Goal: Task Accomplishment & Management: Manage account settings

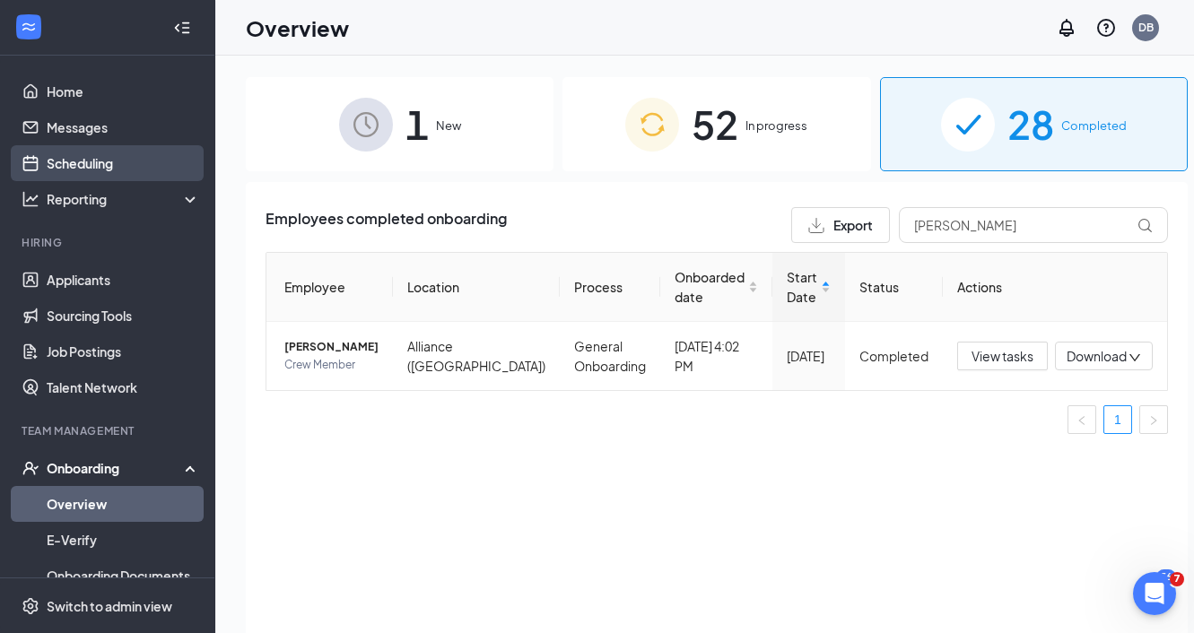
click at [111, 166] on link "Scheduling" at bounding box center [123, 163] width 153 height 36
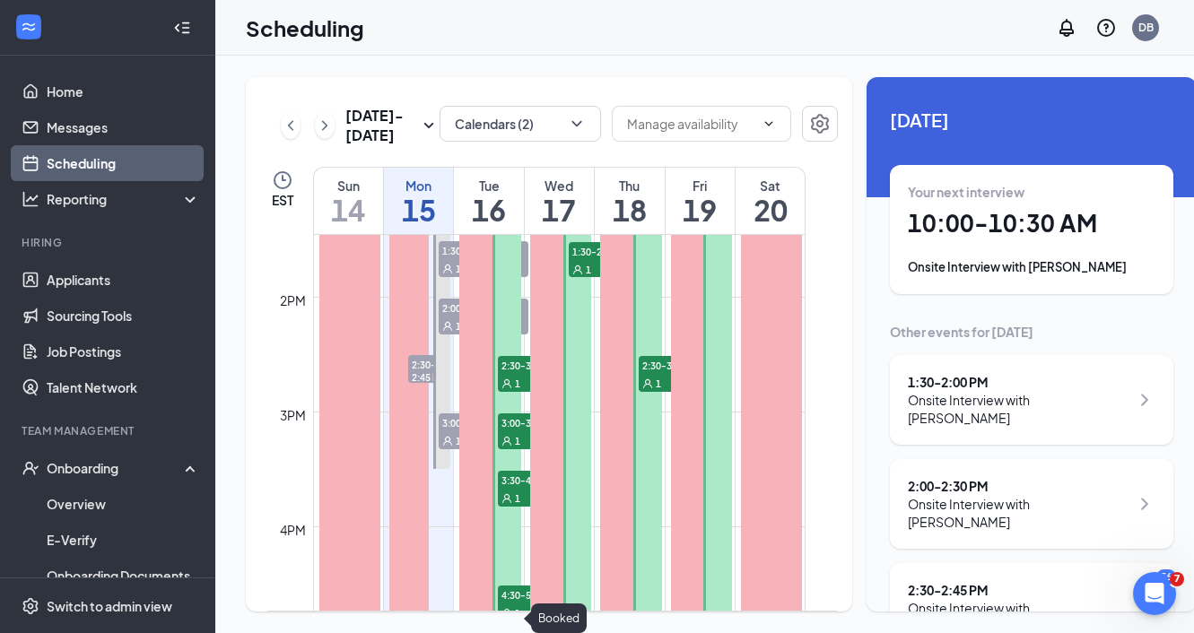
scroll to position [1555, 0]
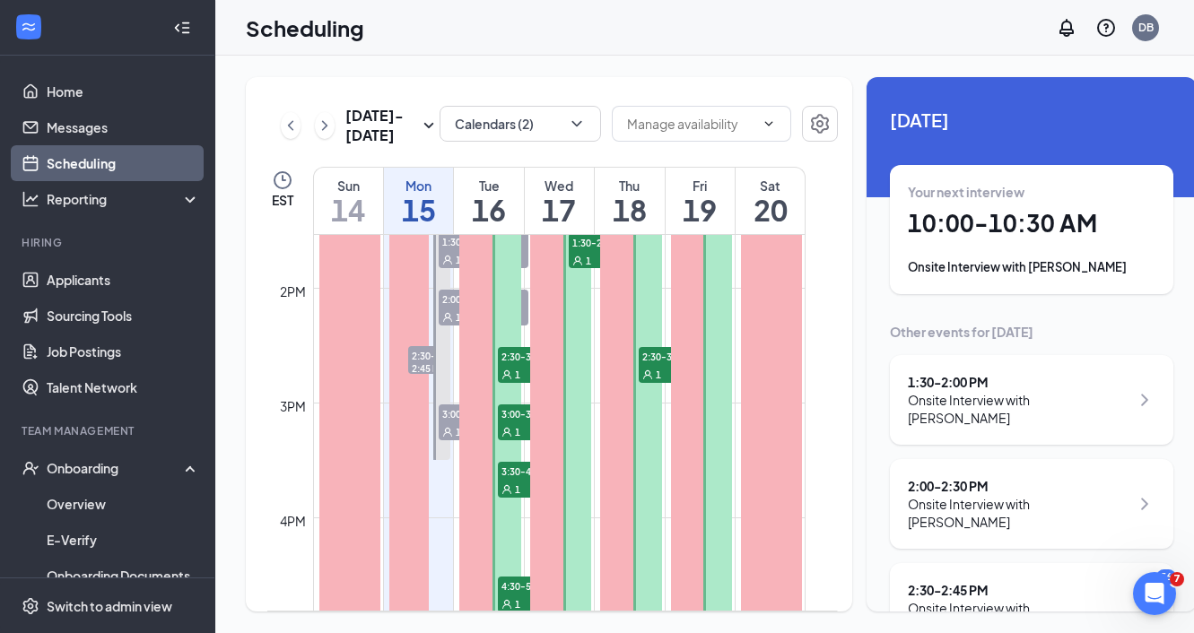
click at [653, 383] on div "1" at bounding box center [684, 374] width 90 height 18
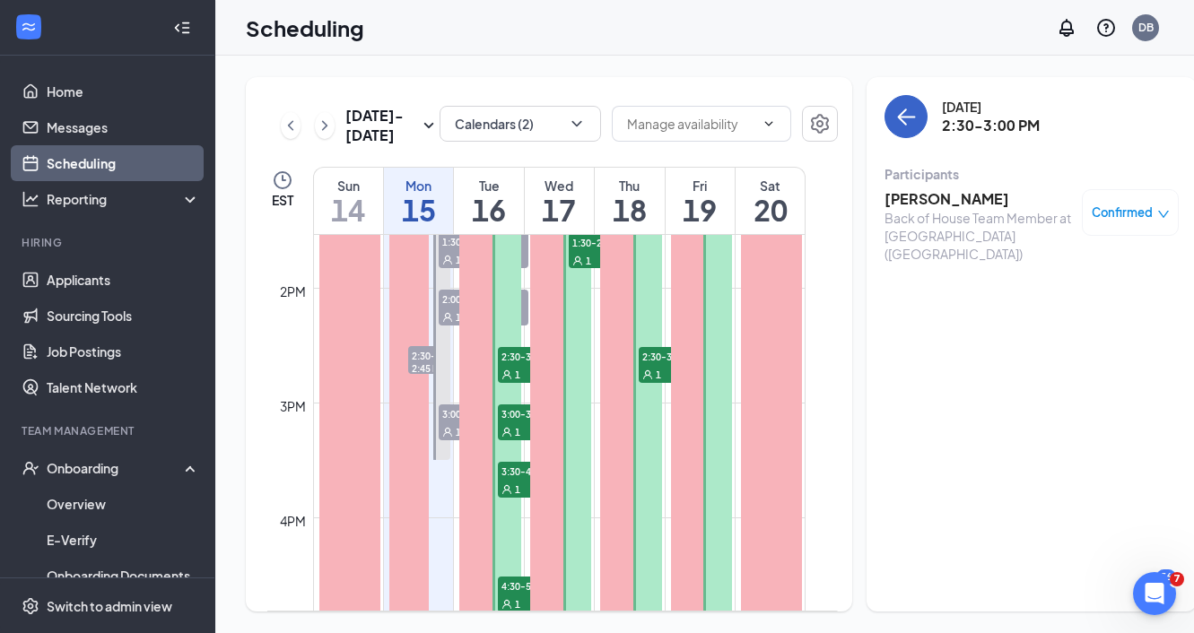
click at [895, 126] on icon "ArrowLeft" at bounding box center [906, 117] width 22 height 22
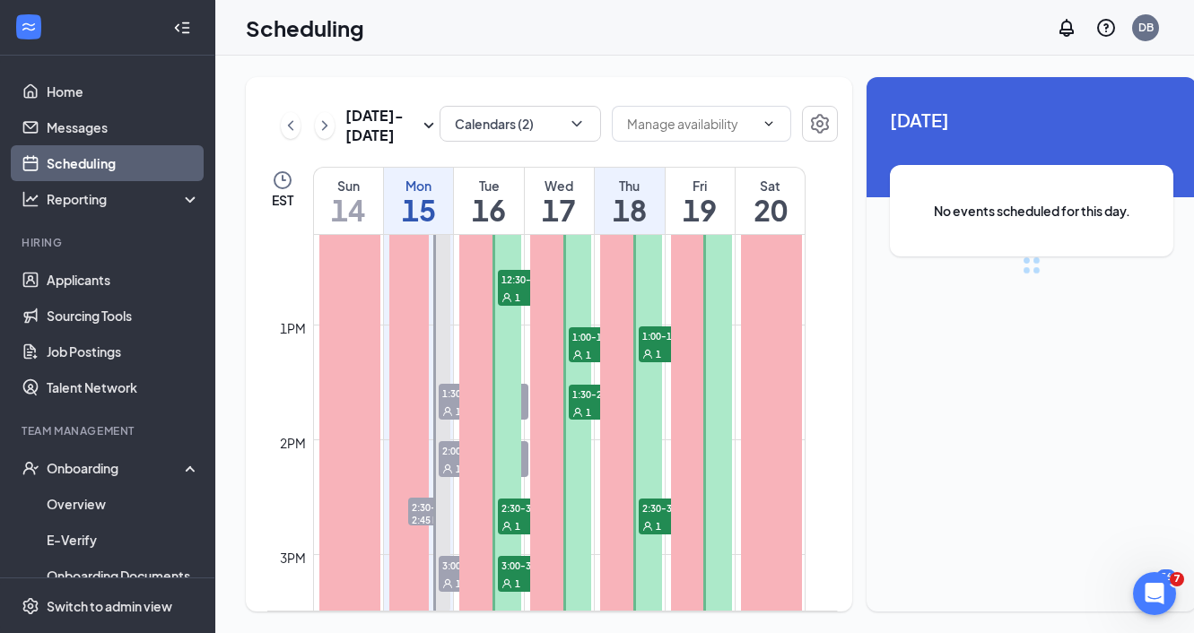
scroll to position [1399, 0]
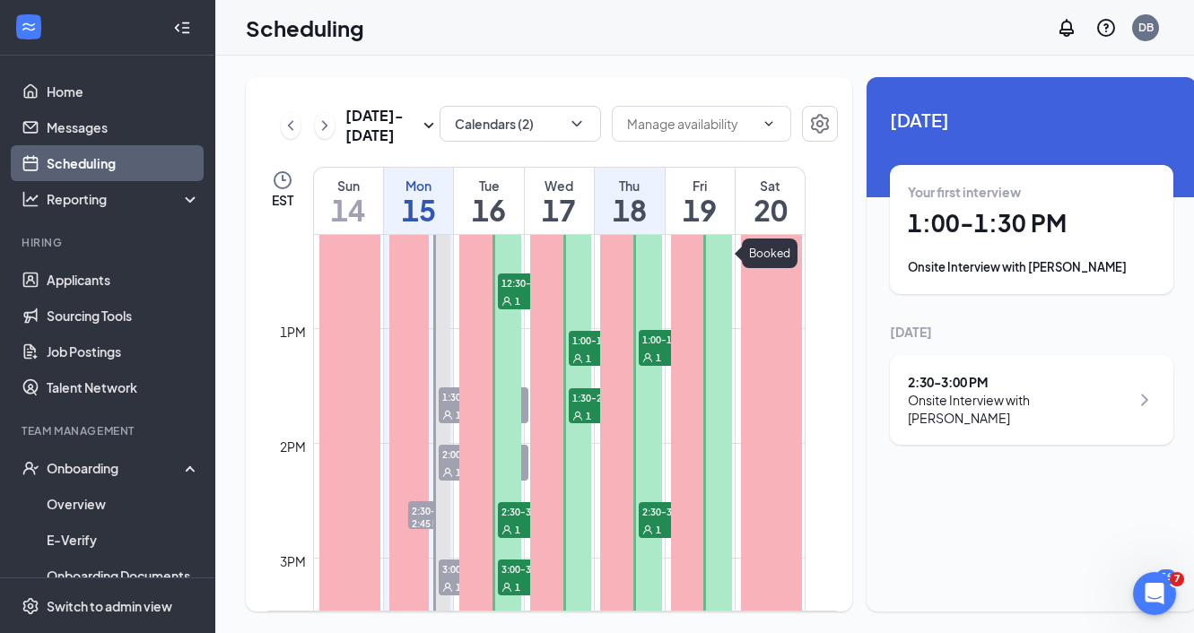
click at [650, 363] on icon "User" at bounding box center [647, 358] width 11 height 11
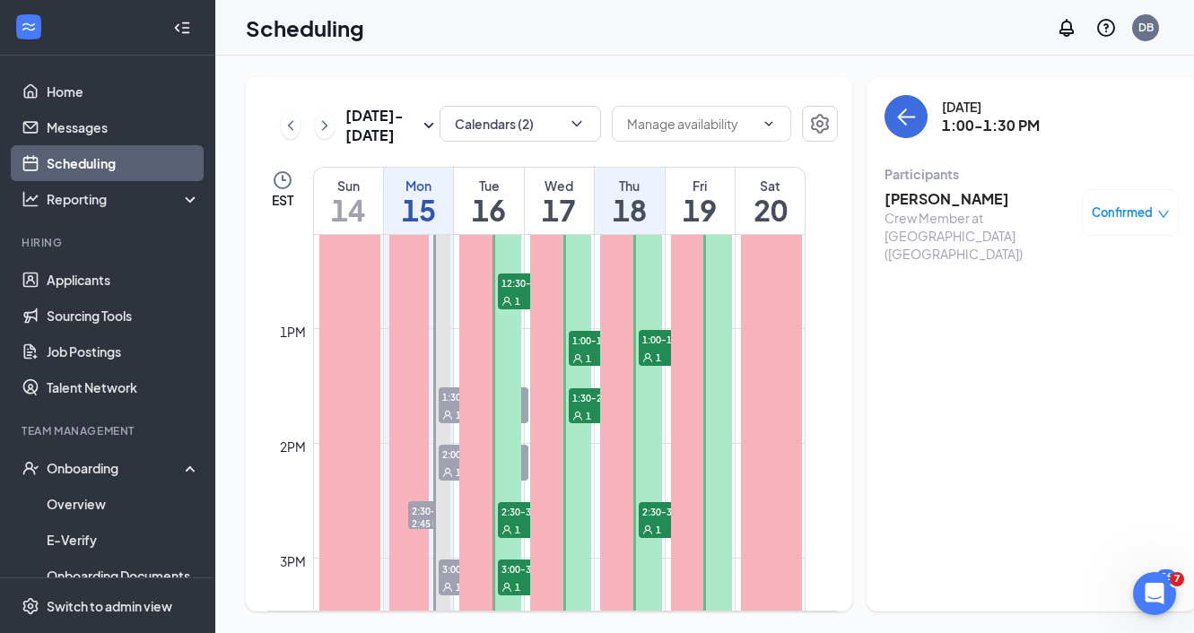
click at [586, 349] on span "1:00-1:30 PM" at bounding box center [614, 340] width 90 height 18
click at [572, 422] on icon "User" at bounding box center [577, 416] width 11 height 11
click at [588, 365] on span "1" at bounding box center [588, 359] width 5 height 13
click at [650, 348] on span "1:00-1:30 PM" at bounding box center [684, 339] width 90 height 18
click at [908, 199] on h3 "[PERSON_NAME]" at bounding box center [979, 199] width 188 height 20
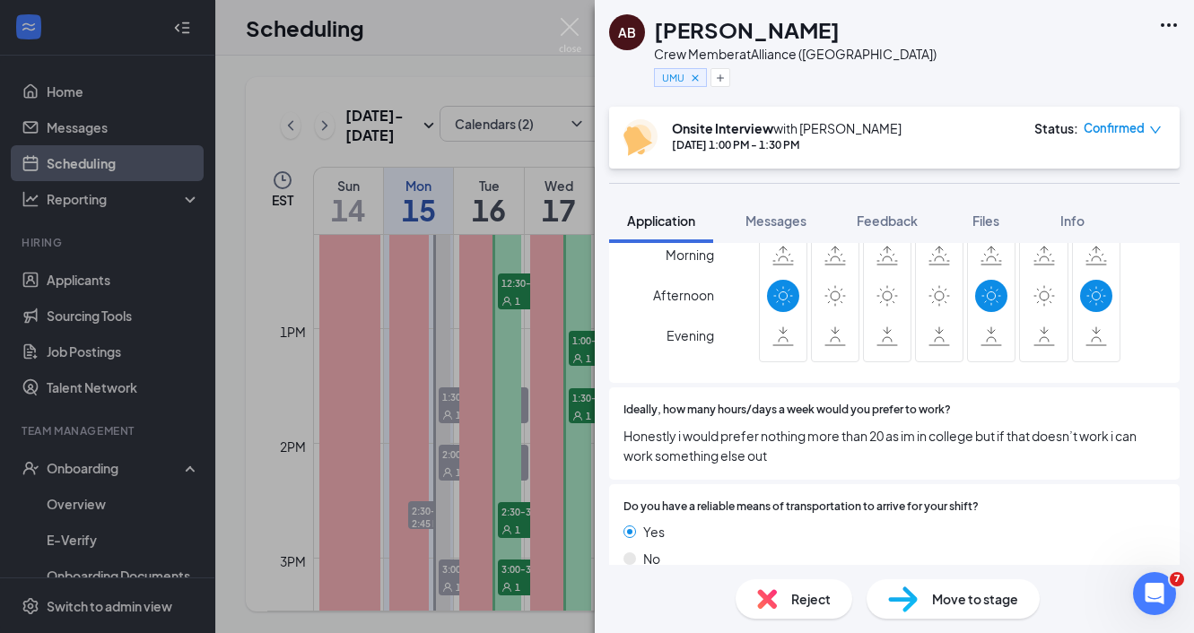
scroll to position [1935, 0]
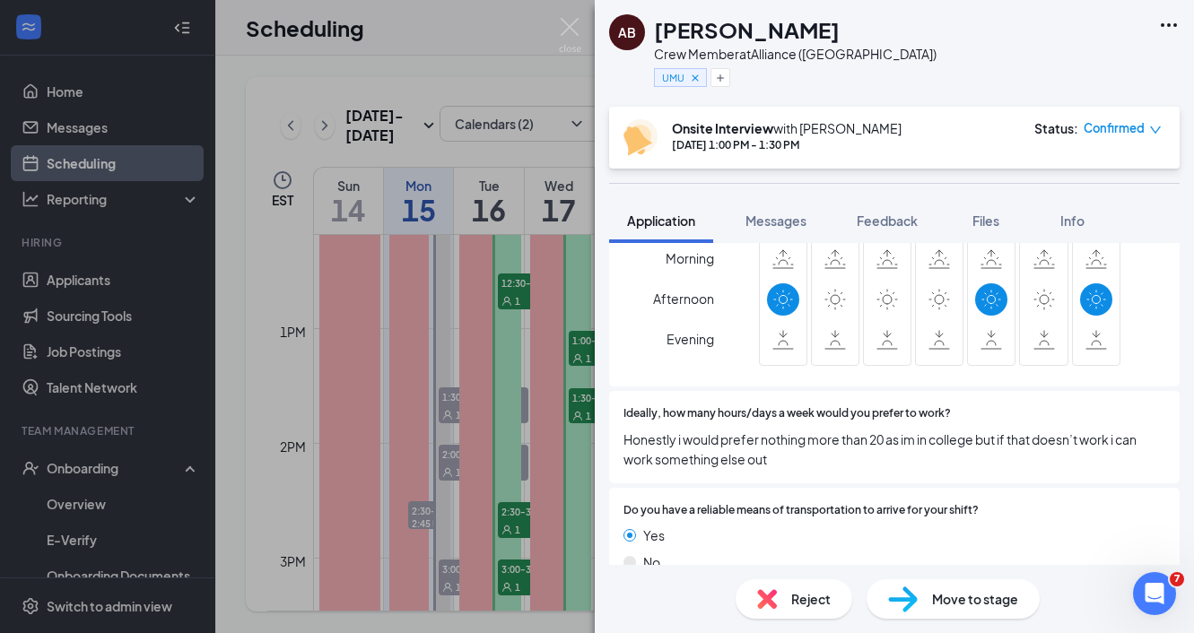
click at [527, 72] on div "AB [PERSON_NAME] Crew Member at [GEOGRAPHIC_DATA] ([GEOGRAPHIC_DATA]) UMU Onsit…" at bounding box center [597, 316] width 1194 height 633
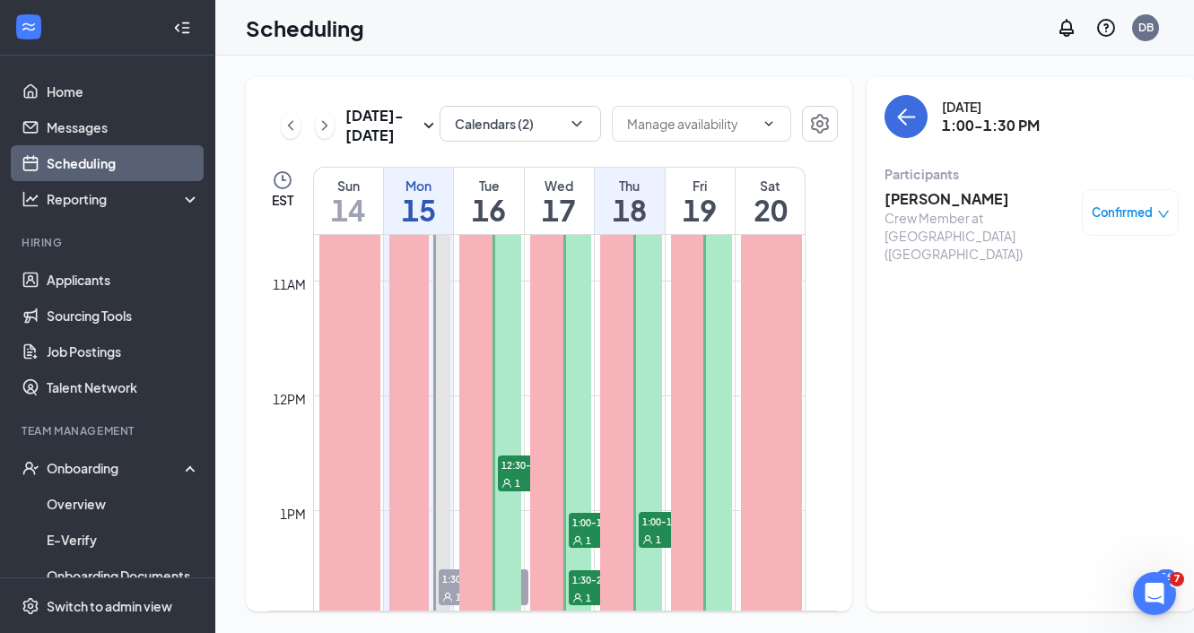
scroll to position [1344, 0]
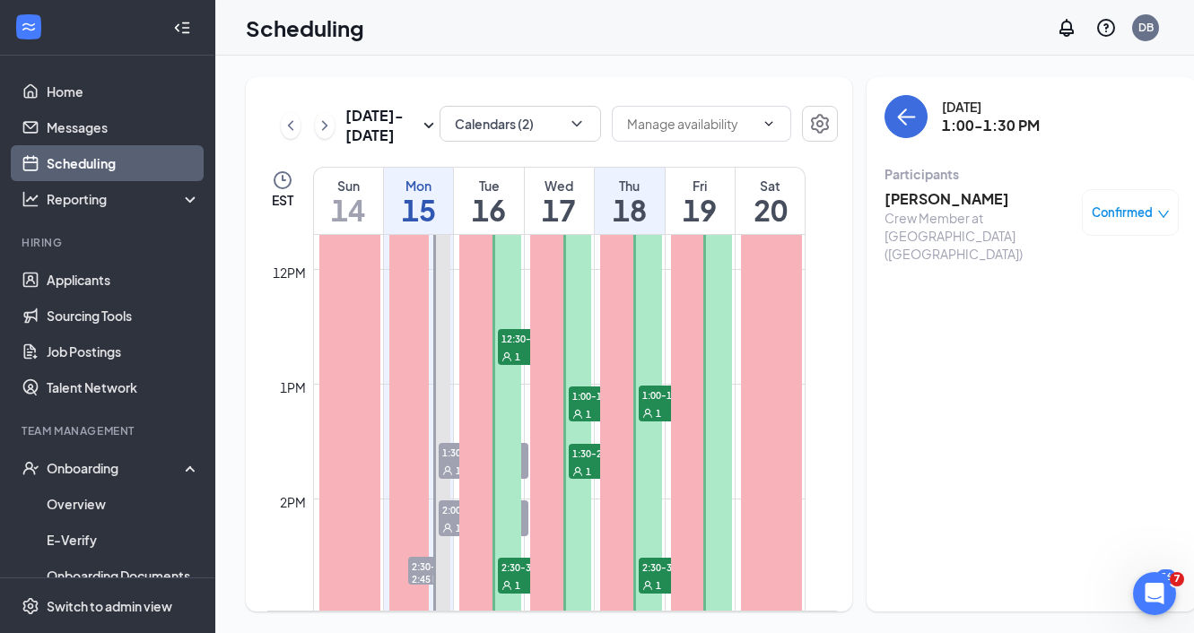
click at [510, 362] on icon "User" at bounding box center [506, 357] width 11 height 11
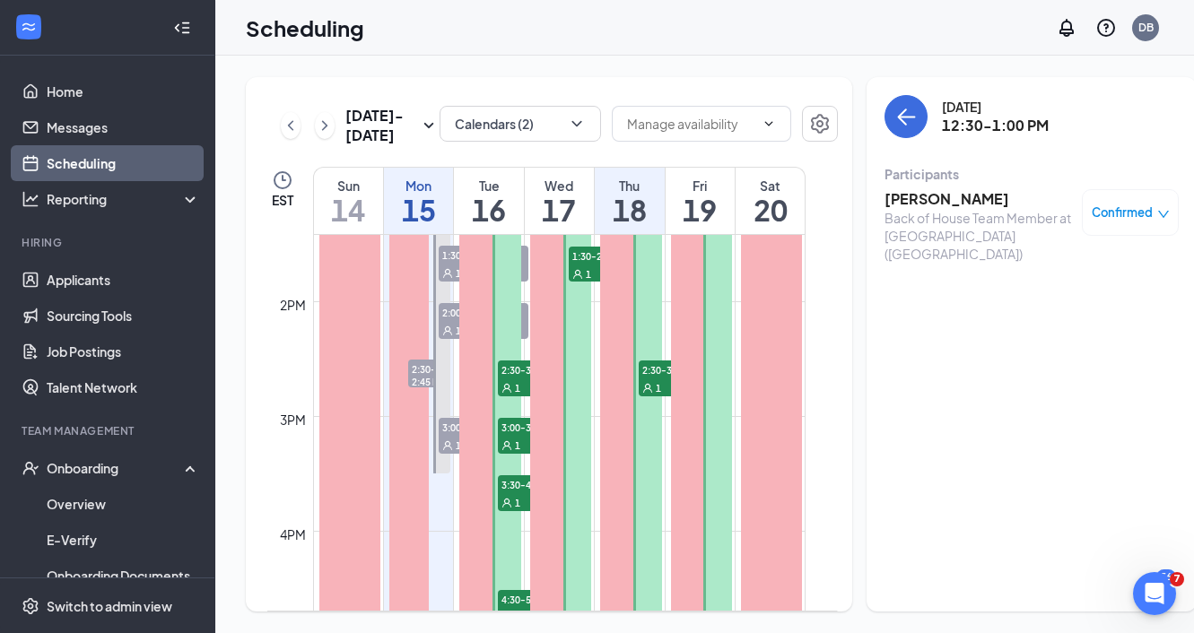
click at [512, 379] on span "2:30-3:00 PM" at bounding box center [543, 370] width 90 height 18
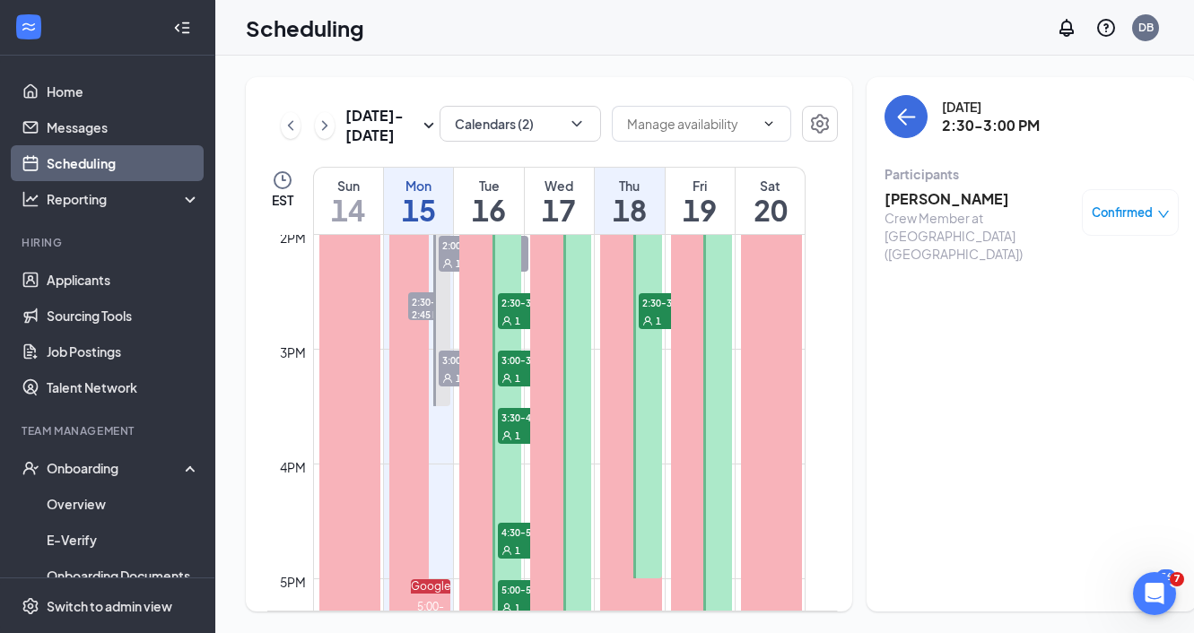
click at [516, 385] on span "1" at bounding box center [517, 378] width 5 height 13
click at [502, 441] on icon "User" at bounding box center [506, 436] width 11 height 11
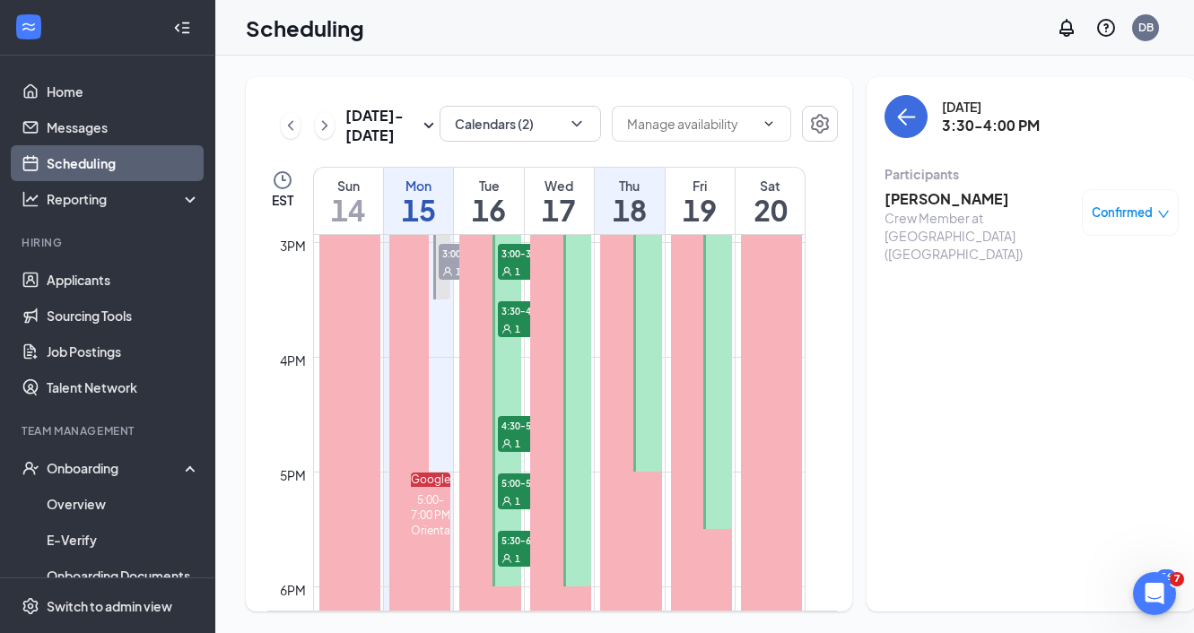
scroll to position [1735, 0]
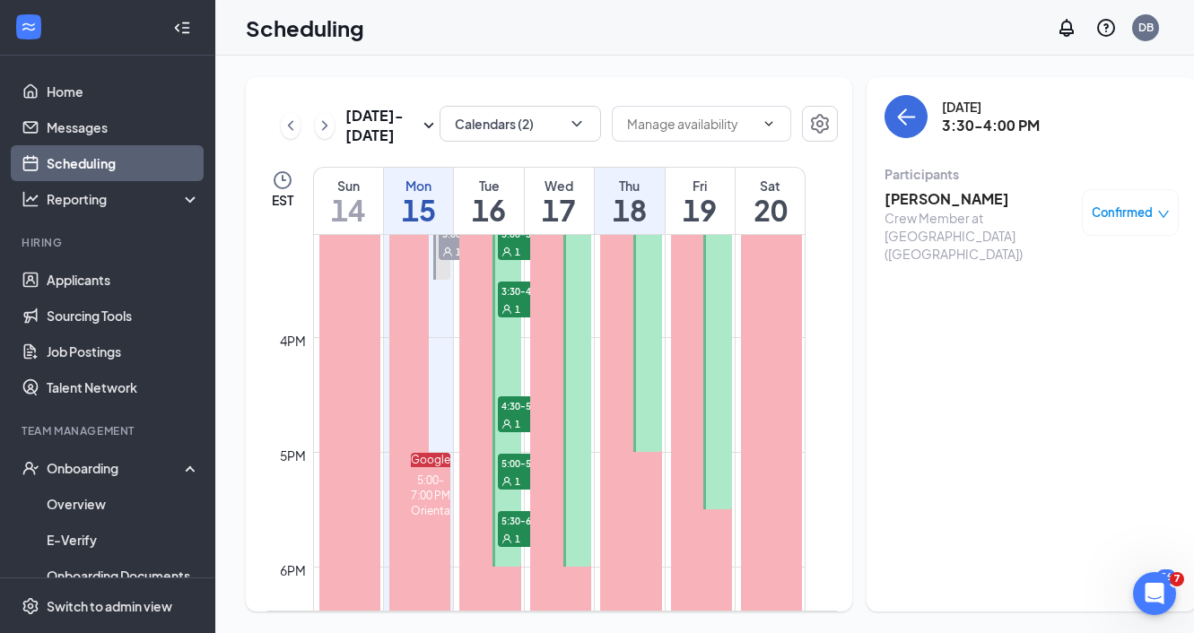
click at [525, 414] on span "4:30-5:00 PM" at bounding box center [543, 406] width 90 height 18
click at [520, 490] on div "1" at bounding box center [543, 481] width 90 height 18
click at [515, 545] on span "1" at bounding box center [517, 539] width 5 height 13
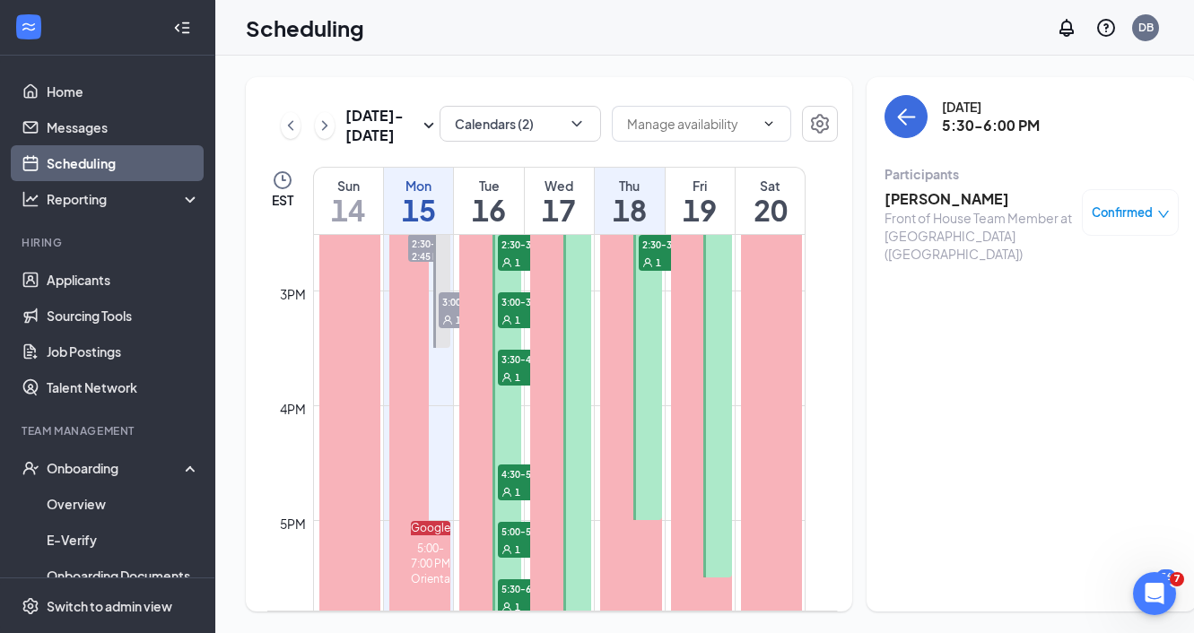
scroll to position [1669, 0]
click at [512, 499] on div "1" at bounding box center [543, 490] width 90 height 18
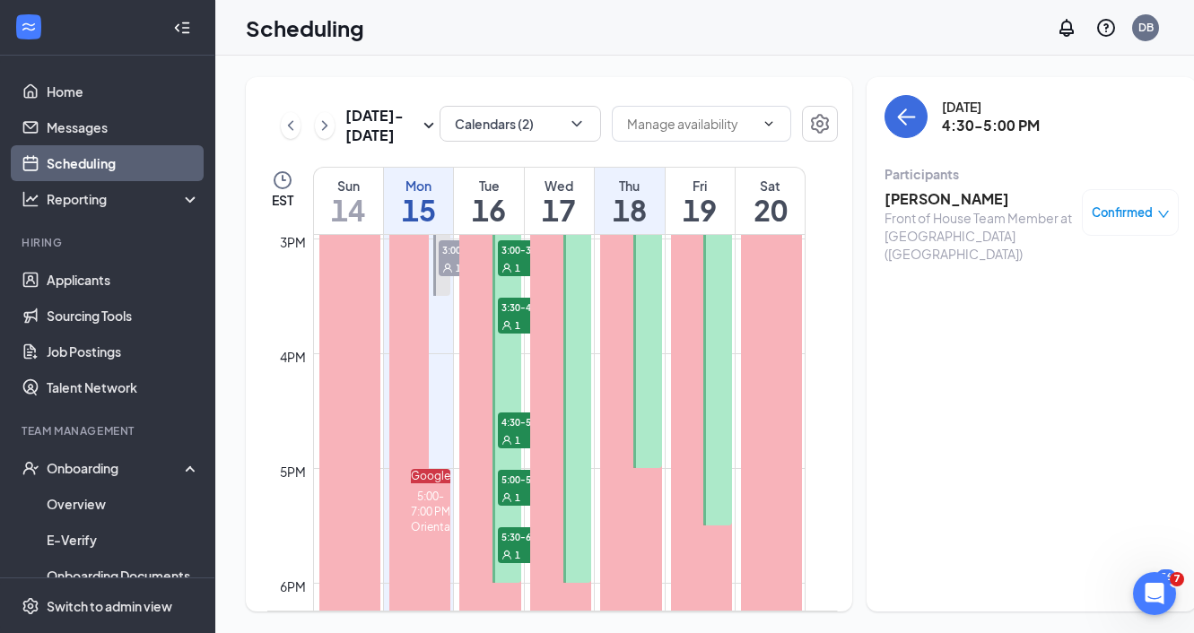
scroll to position [1747, 0]
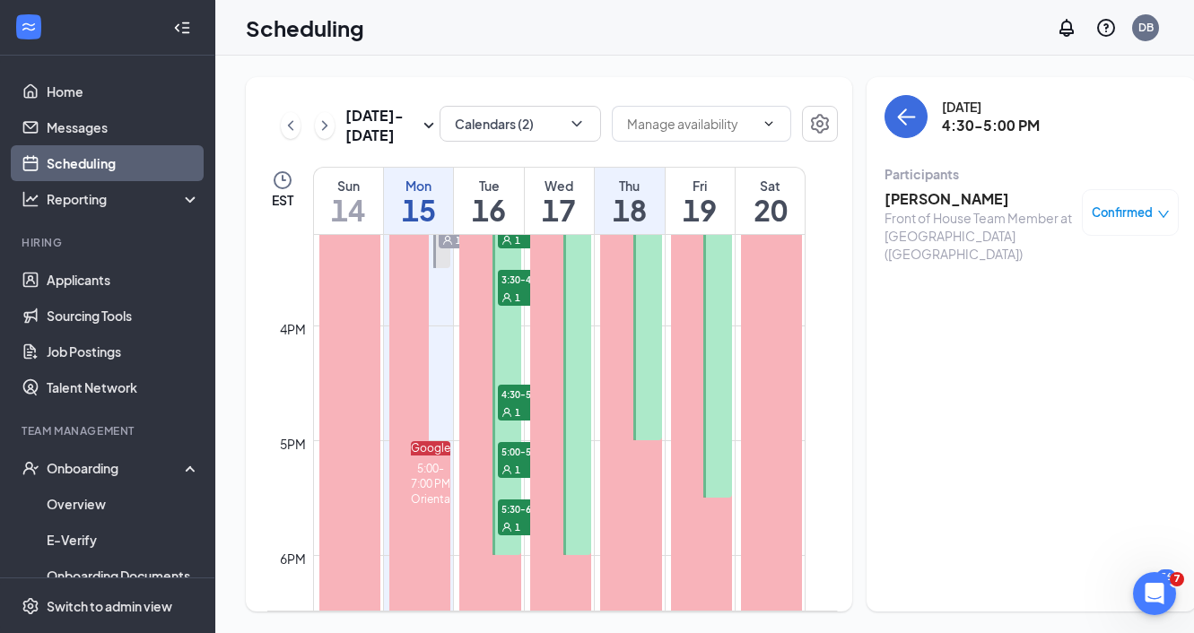
click at [511, 460] on span "5:00-5:30 PM" at bounding box center [543, 451] width 90 height 18
click at [511, 518] on span "5:30-6:00 PM" at bounding box center [543, 509] width 90 height 18
click at [510, 303] on icon "User" at bounding box center [506, 297] width 11 height 11
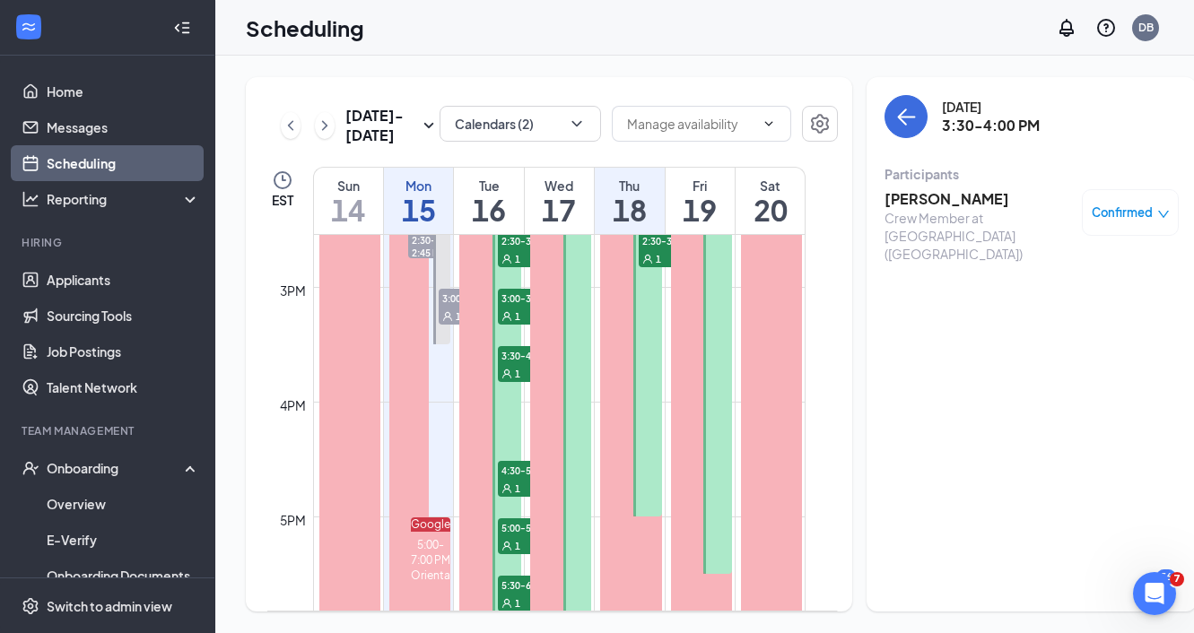
scroll to position [1660, 0]
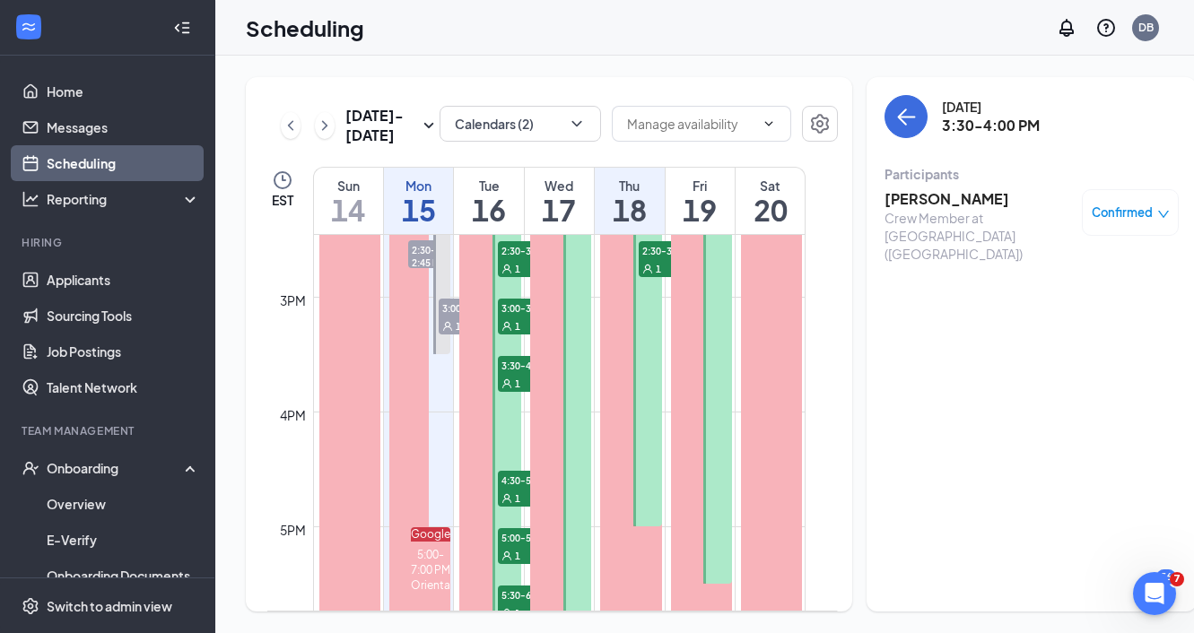
click at [510, 317] on span "3:00-3:30 PM" at bounding box center [543, 308] width 90 height 18
click at [510, 275] on icon "User" at bounding box center [506, 269] width 11 height 11
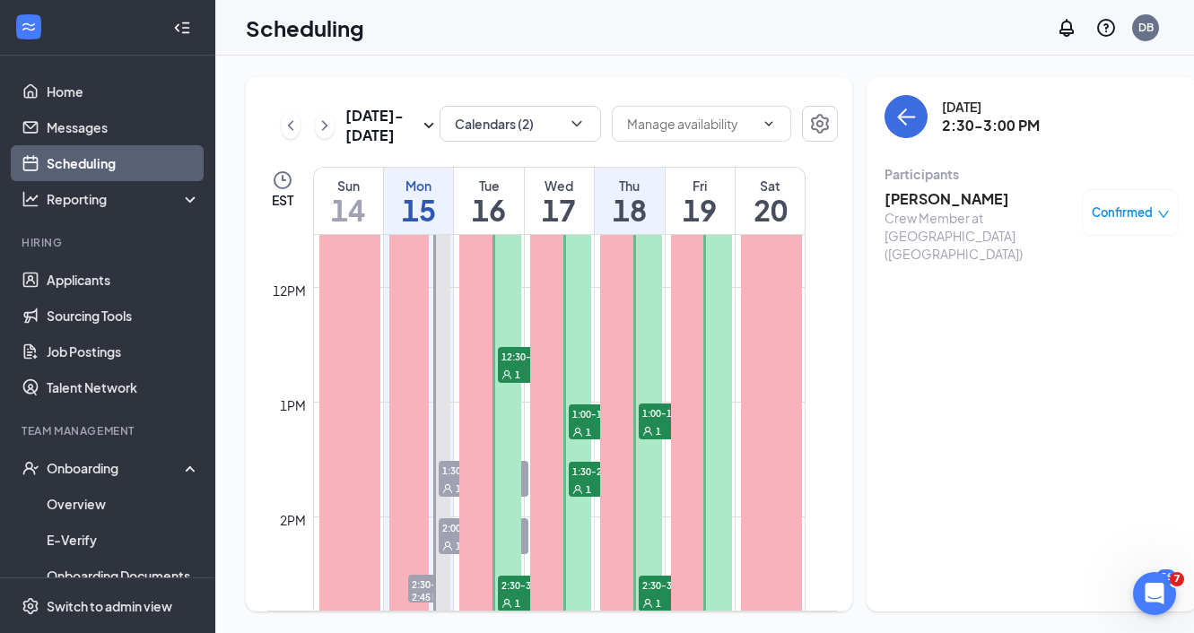
scroll to position [1302, 0]
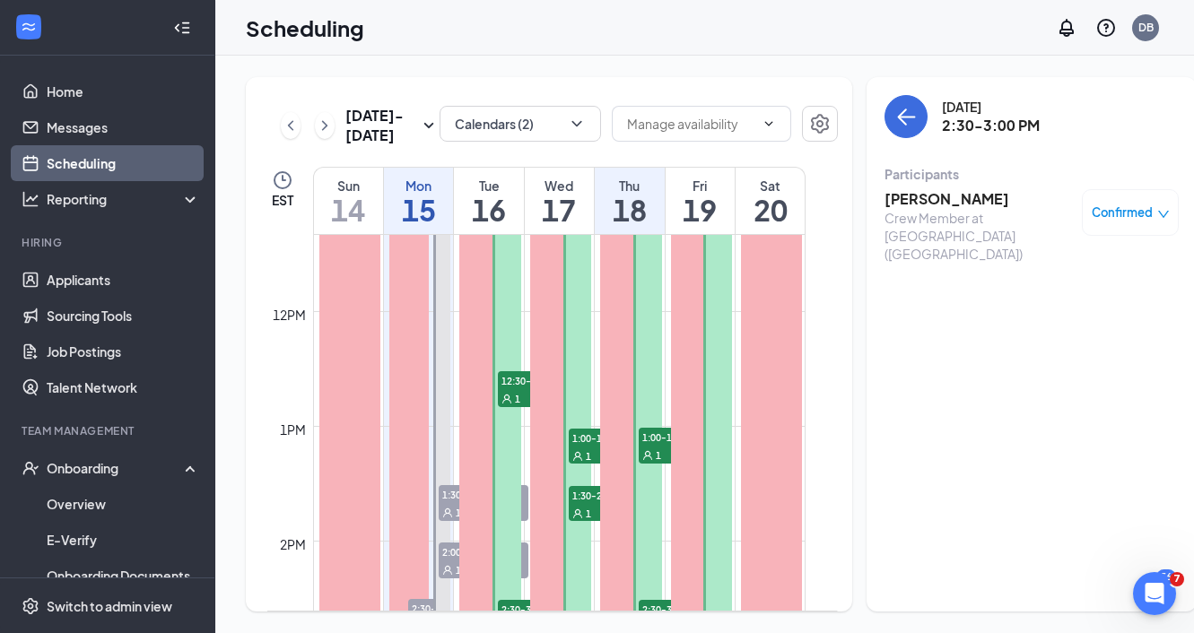
click at [511, 407] on div "1" at bounding box center [543, 398] width 90 height 18
